Goal: Check status: Check status

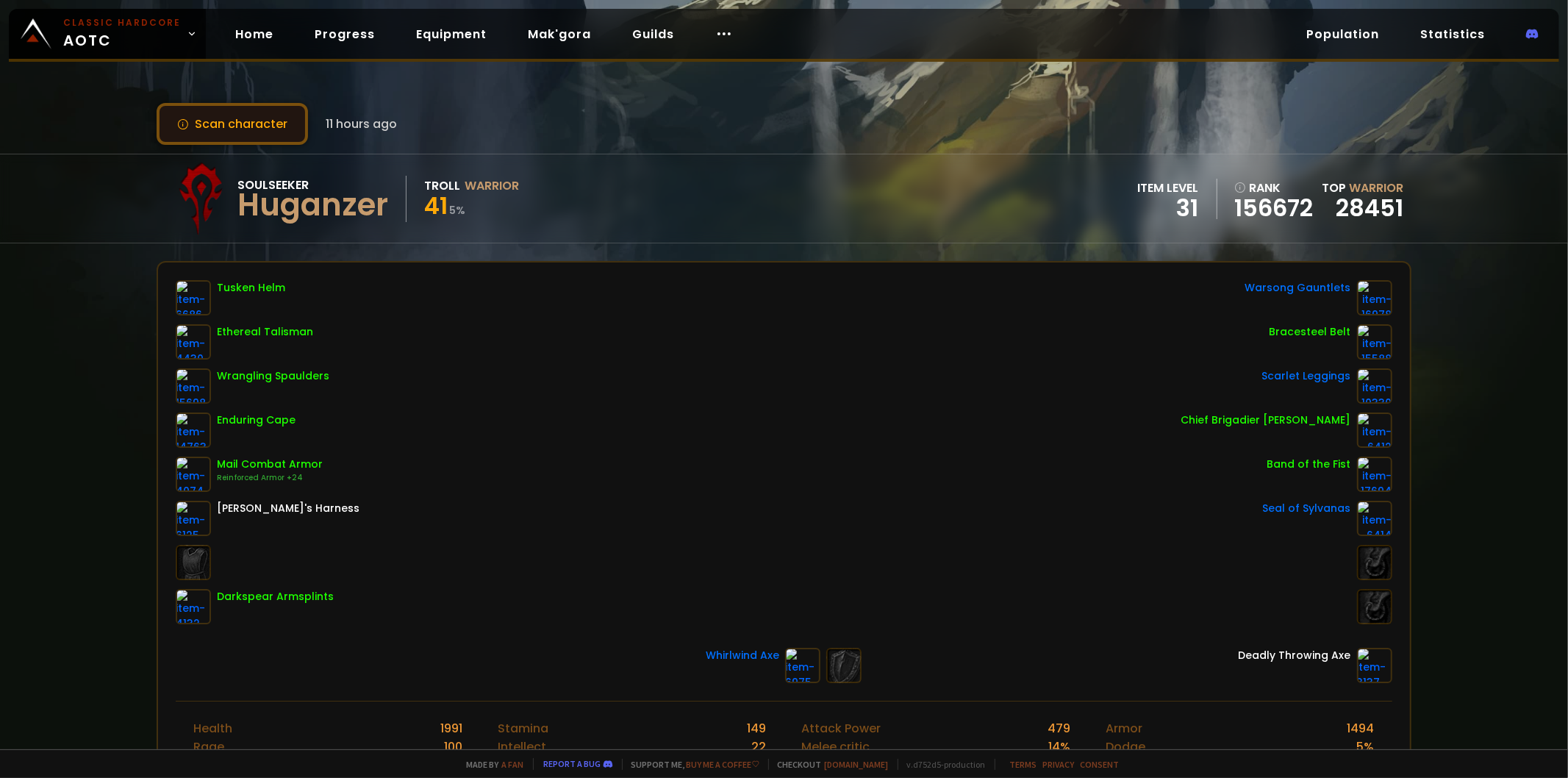
click at [267, 121] on button "Scan character" at bounding box center [232, 123] width 152 height 42
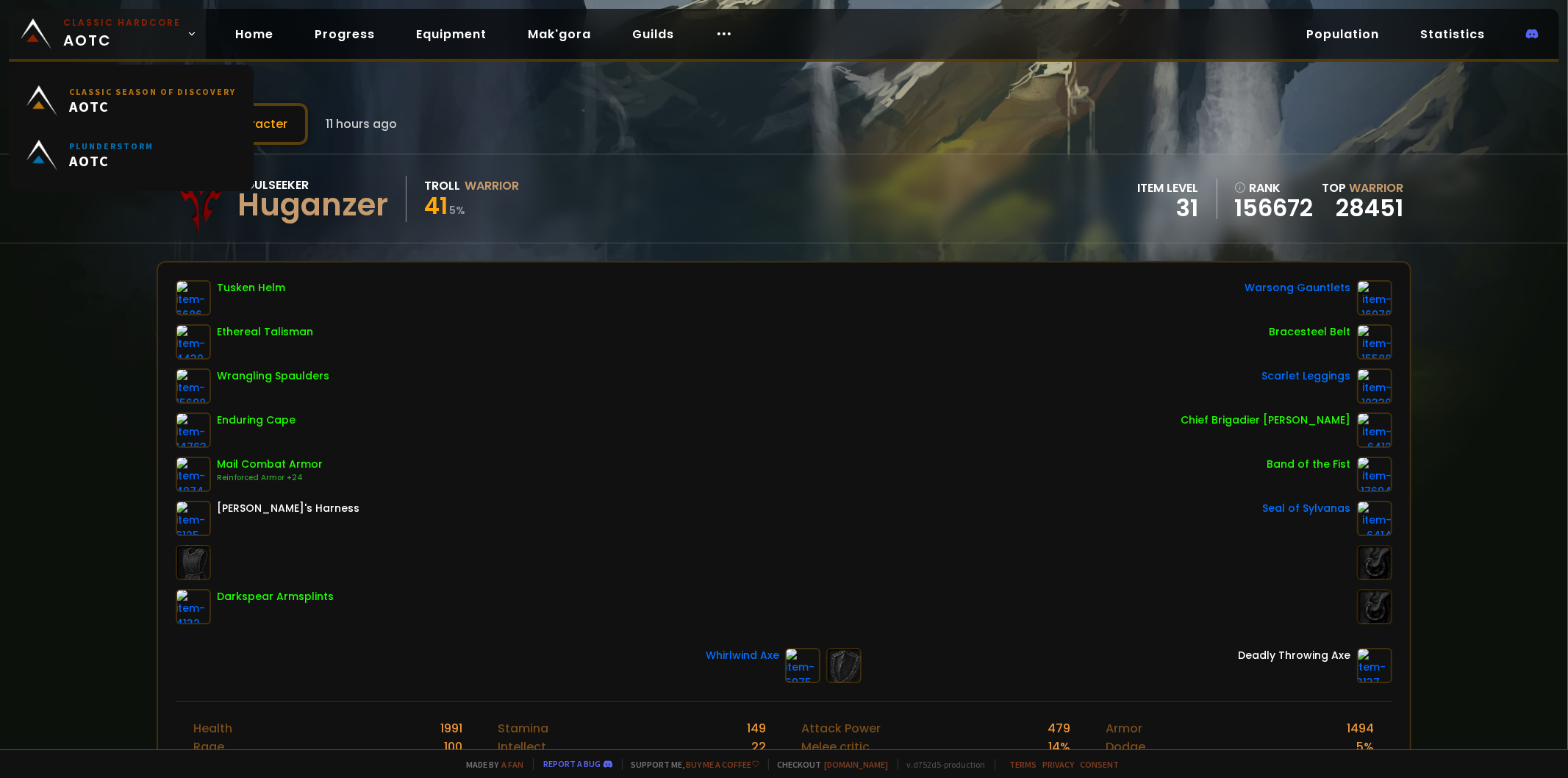
click at [52, 35] on link "Classic Hardcore AOTC" at bounding box center [107, 34] width 197 height 50
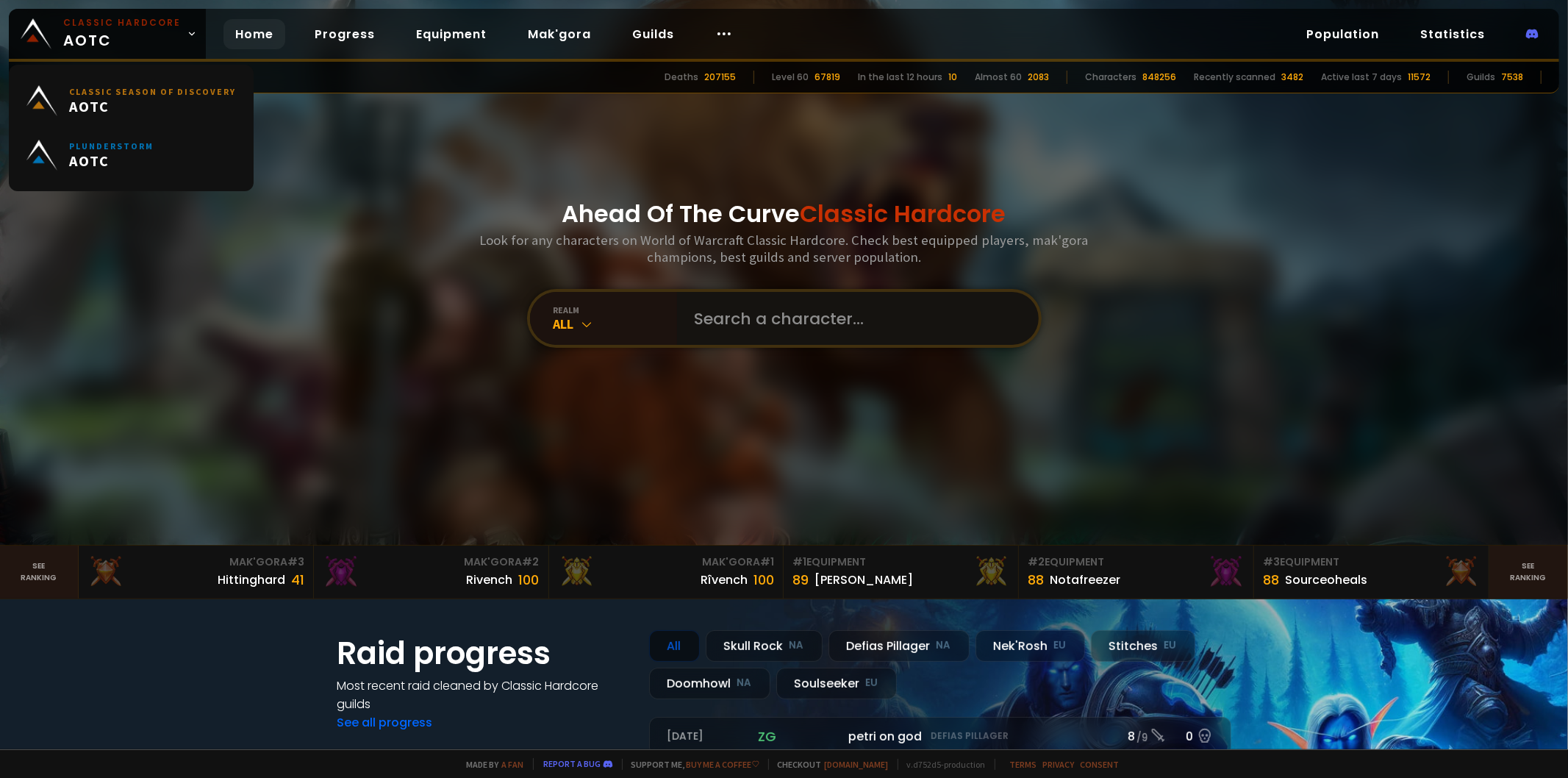
click at [810, 316] on input "text" at bounding box center [853, 318] width 335 height 53
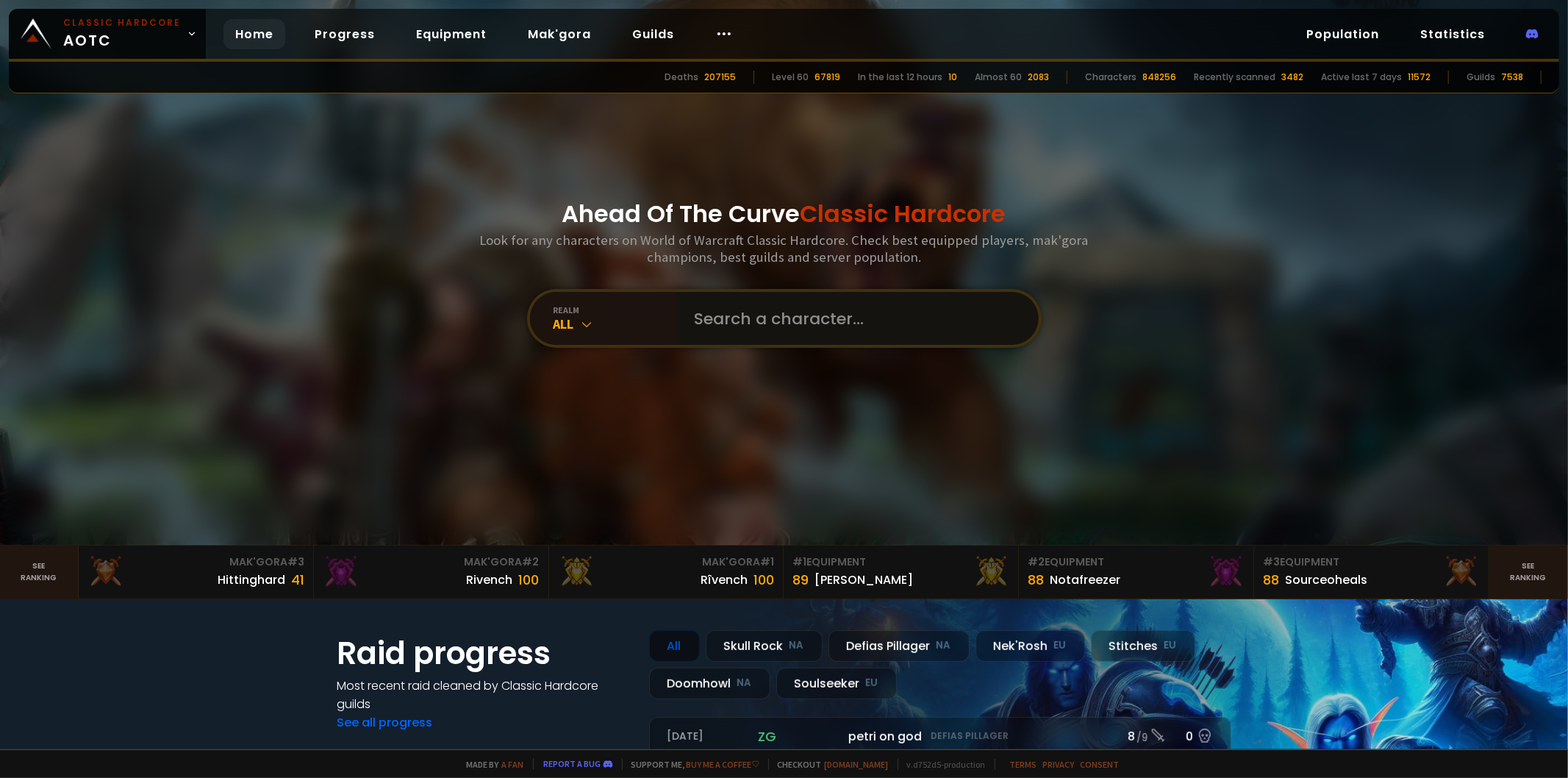
click at [739, 319] on input "text" at bounding box center [853, 318] width 335 height 53
type input "ц"
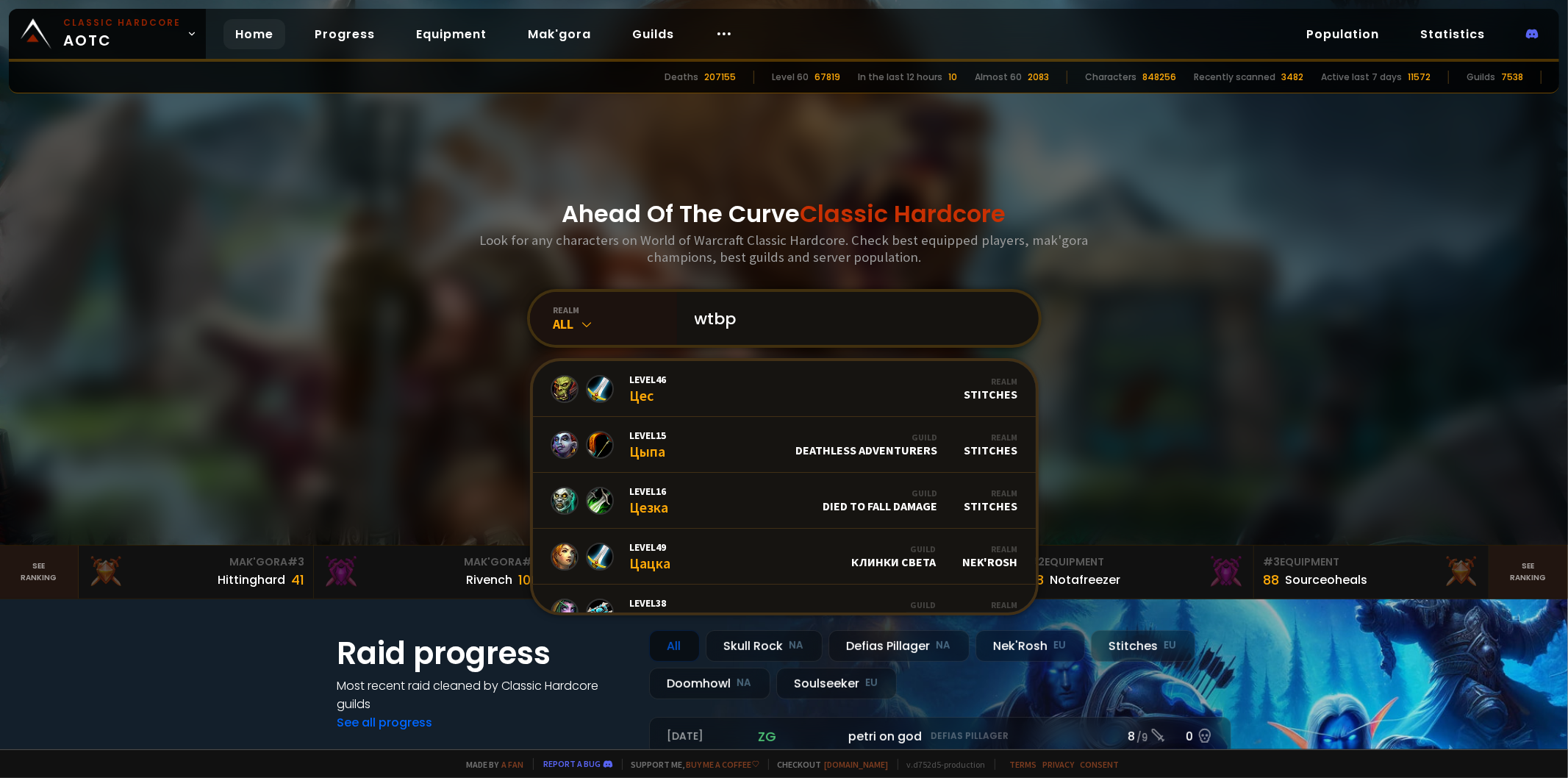
type input "wtbpi"
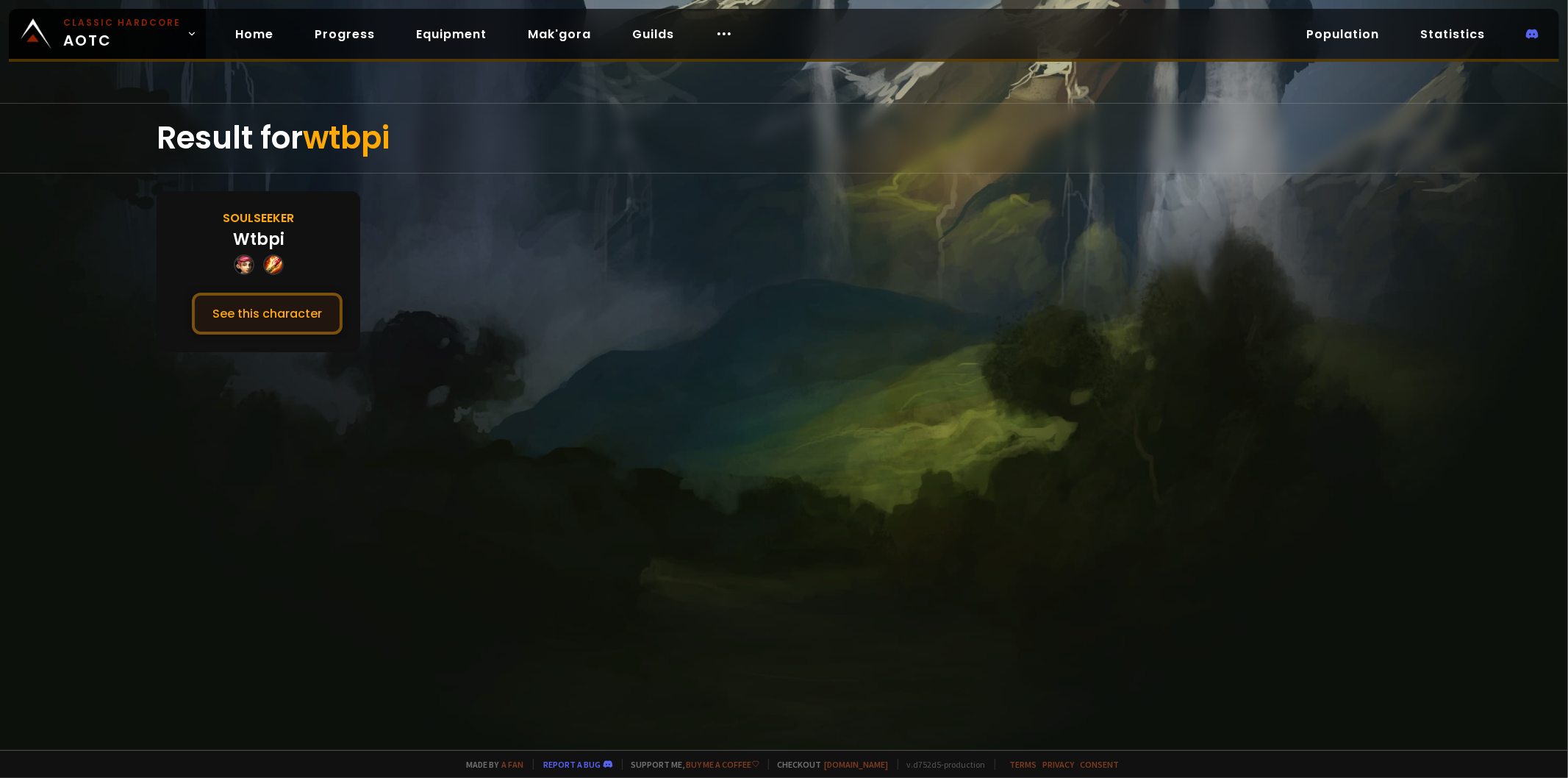
click at [208, 311] on button "See this character" at bounding box center [267, 313] width 151 height 42
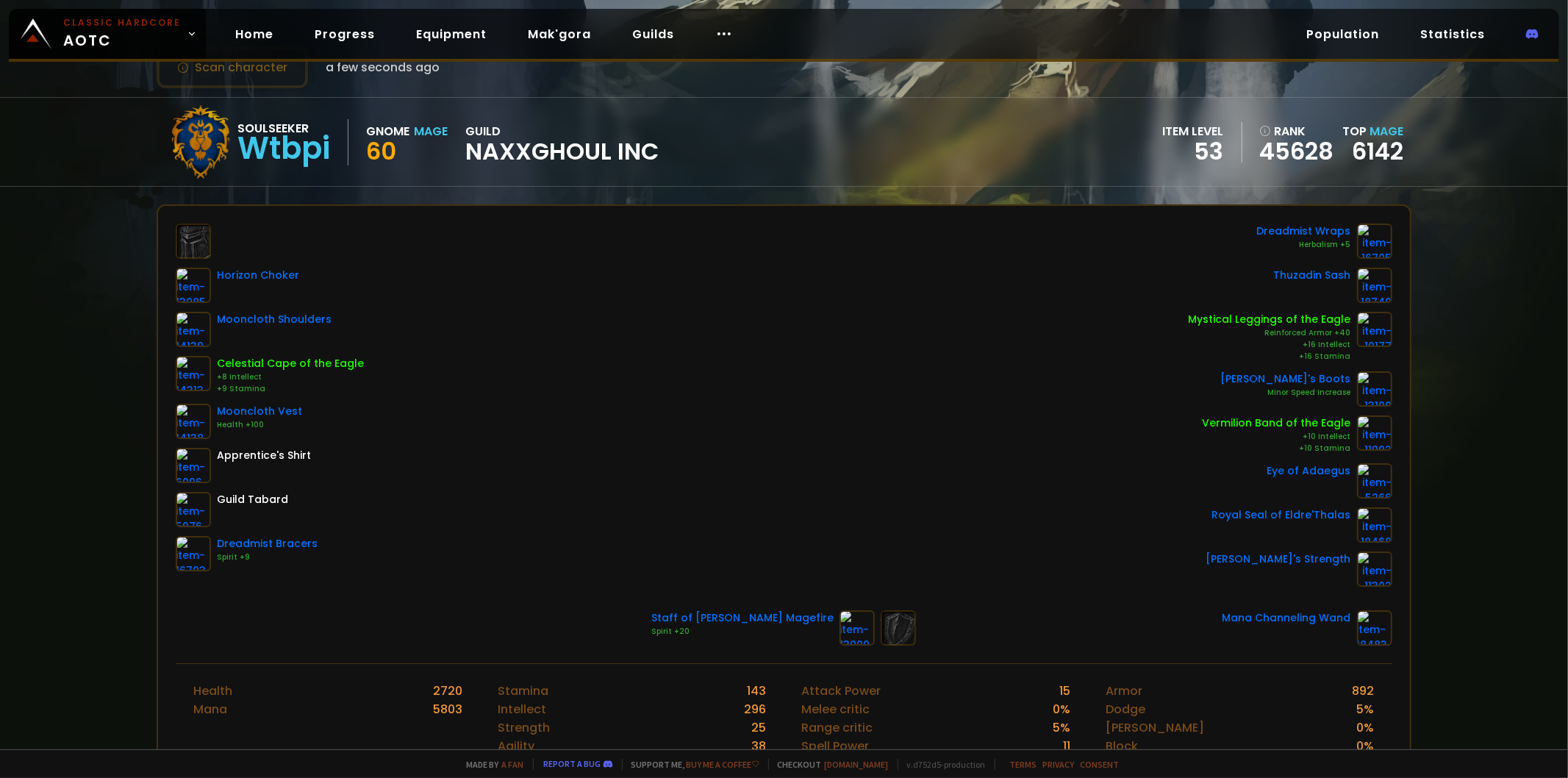
scroll to position [82, 0]
